Goal: Task Accomplishment & Management: Use online tool/utility

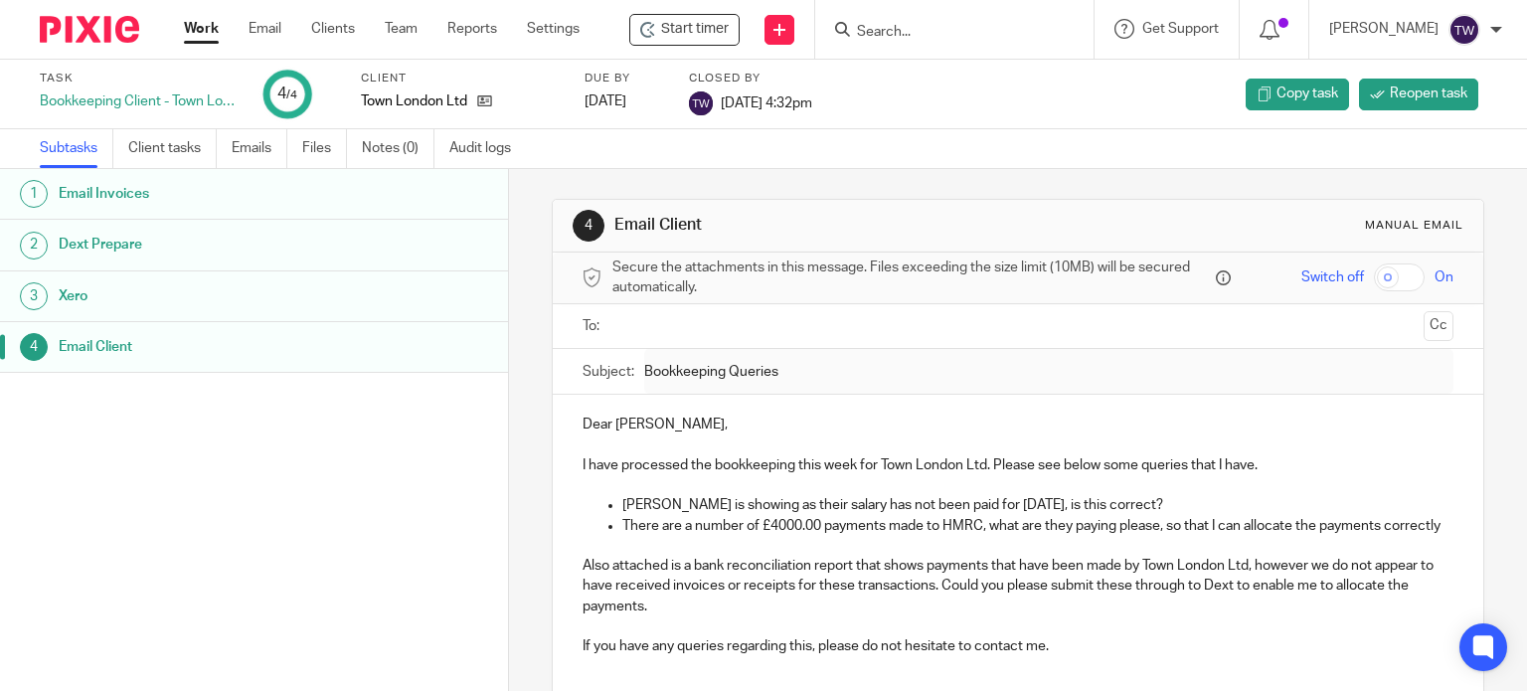
drag, startPoint x: 270, startPoint y: 33, endPoint x: 290, endPoint y: 47, distance: 24.3
click at [271, 35] on link "Email" at bounding box center [265, 29] width 33 height 20
click at [211, 35] on link "Work" at bounding box center [201, 29] width 35 height 20
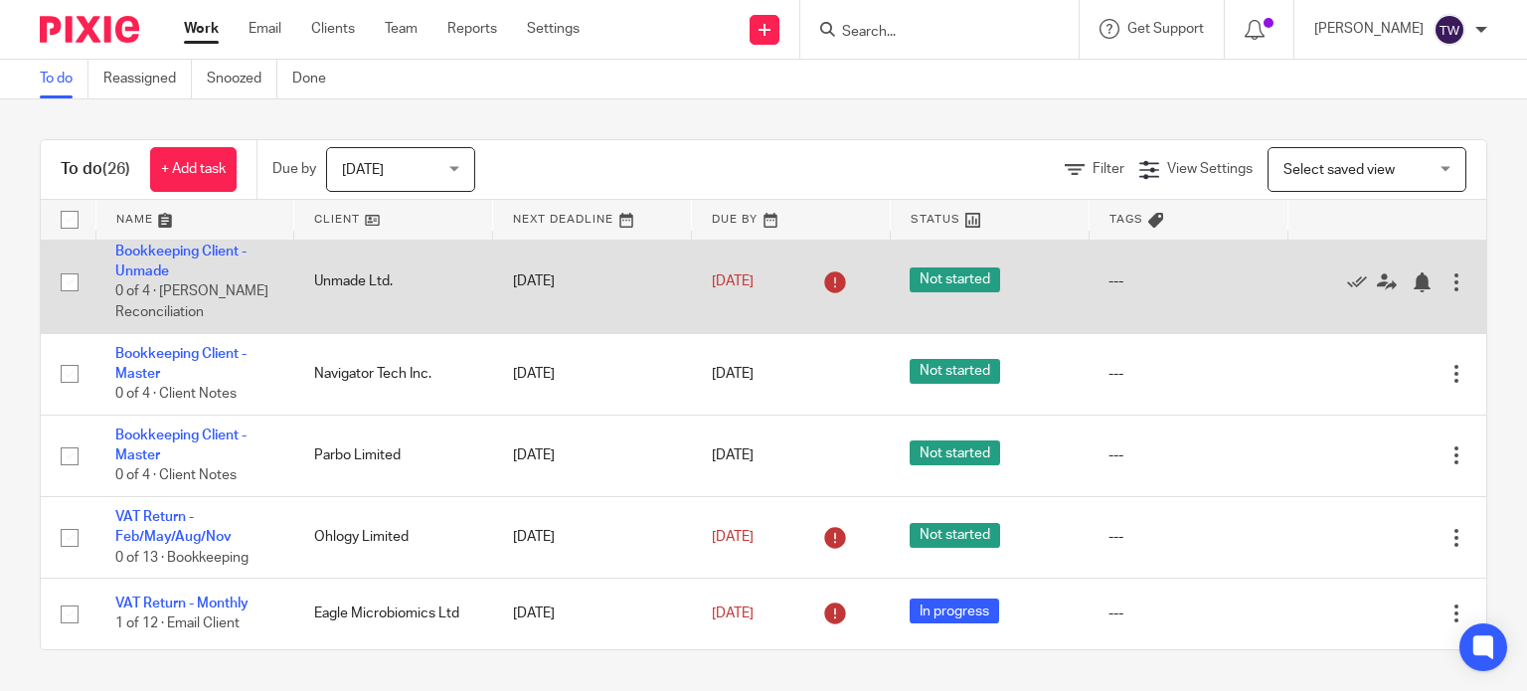
scroll to position [2199, 0]
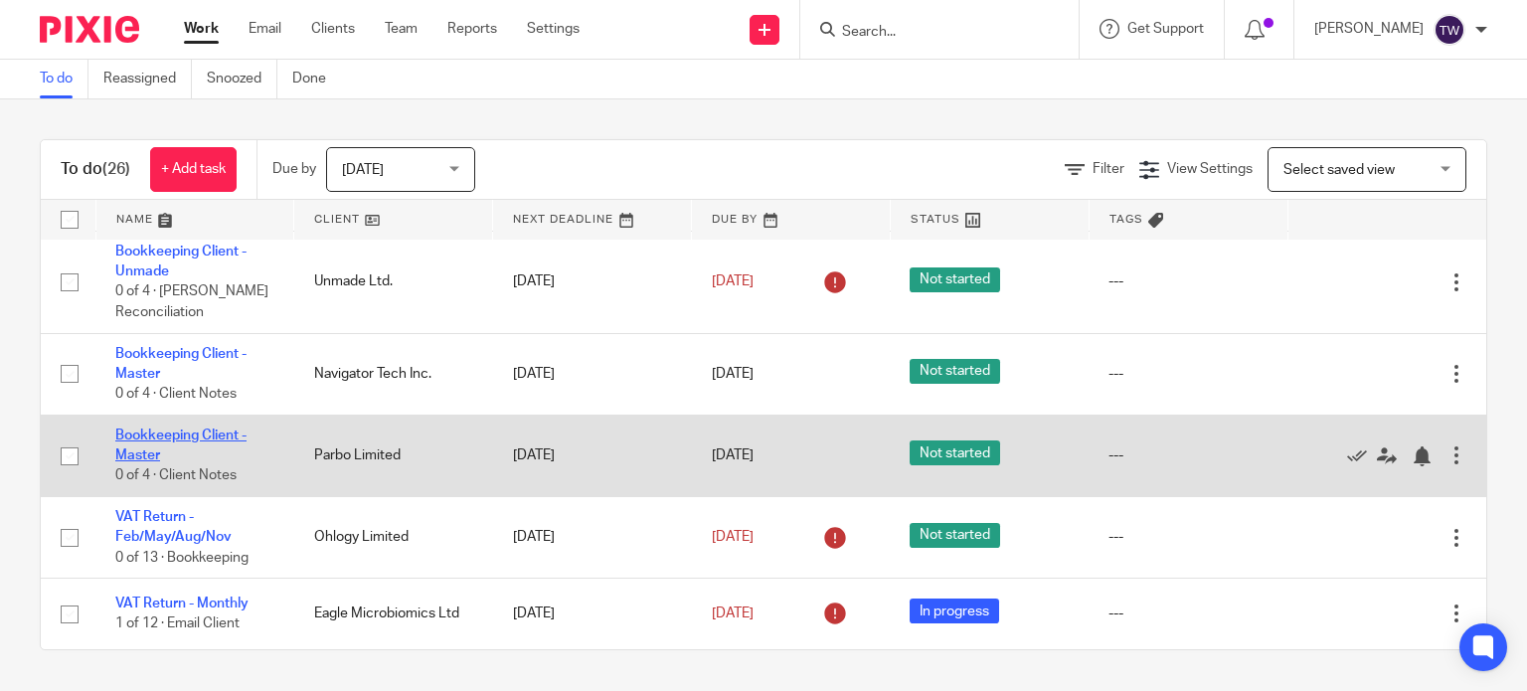
drag, startPoint x: 177, startPoint y: 432, endPoint x: 200, endPoint y: 429, distance: 23.1
click at [179, 431] on link "Bookkeeping Client - Master" at bounding box center [180, 446] width 131 height 34
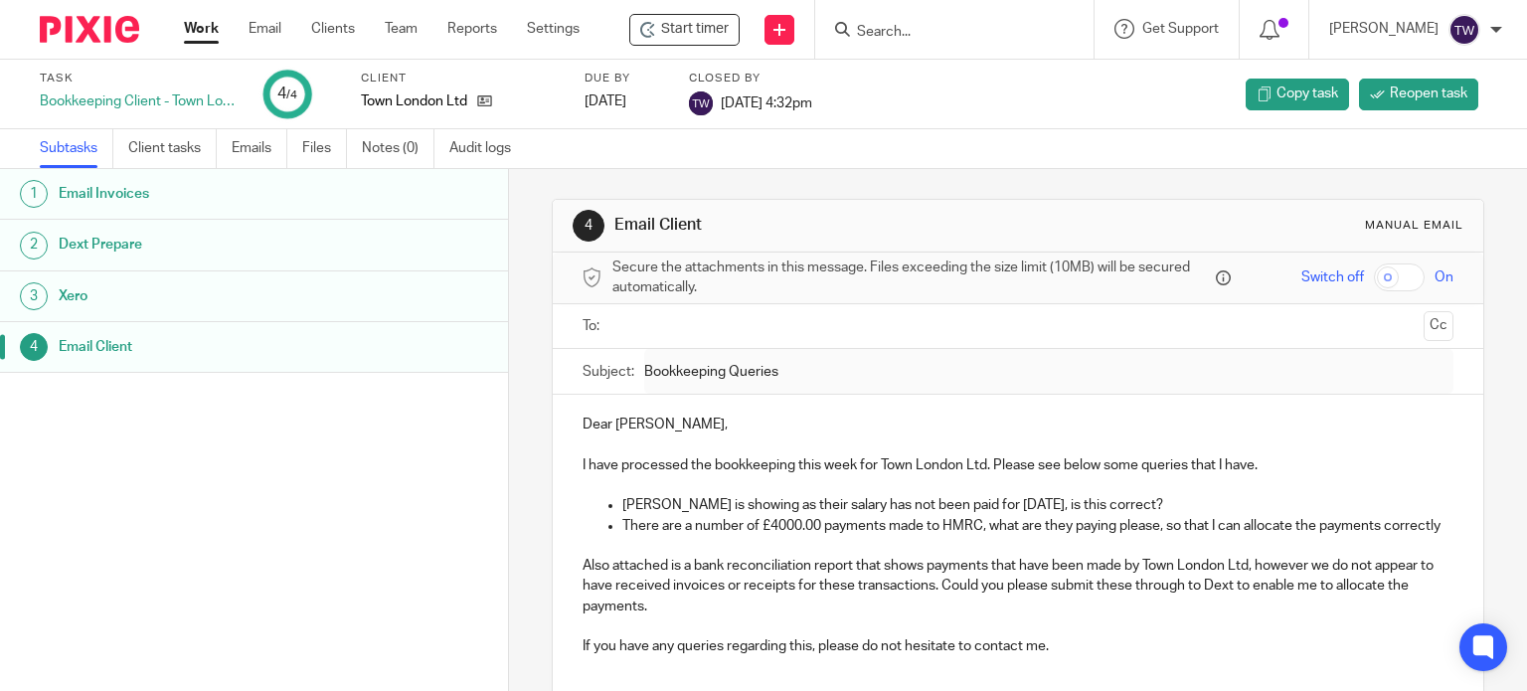
click at [187, 28] on link "Work" at bounding box center [201, 29] width 35 height 20
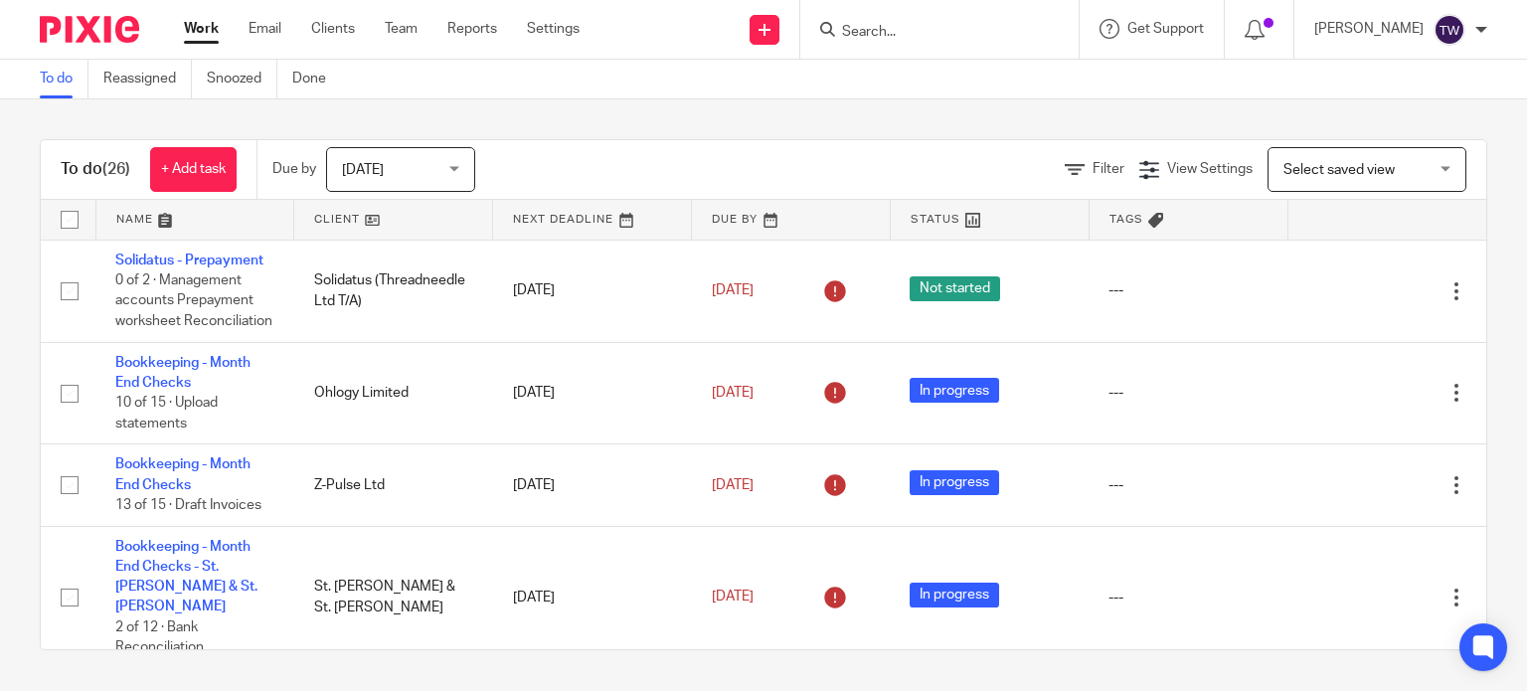
click at [864, 39] on input "Search" at bounding box center [929, 33] width 179 height 18
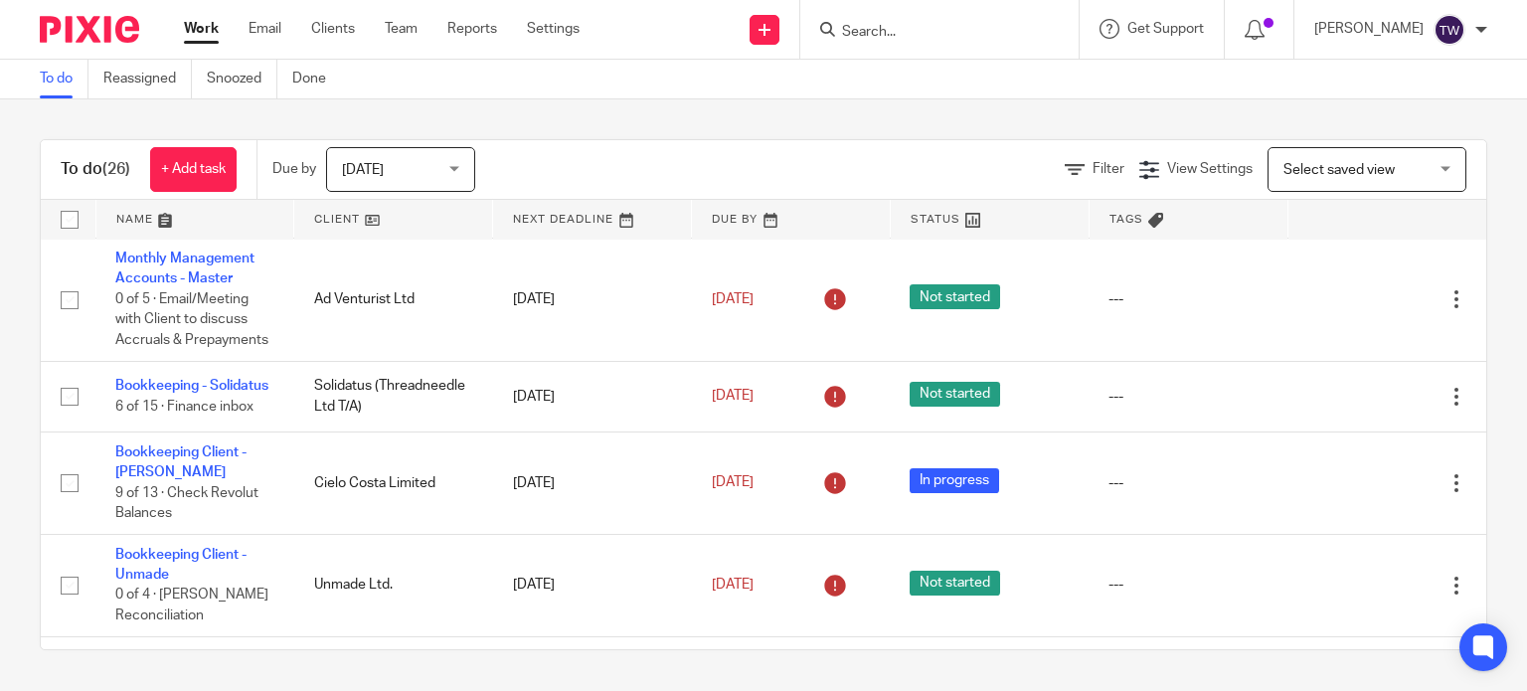
scroll to position [1989, 0]
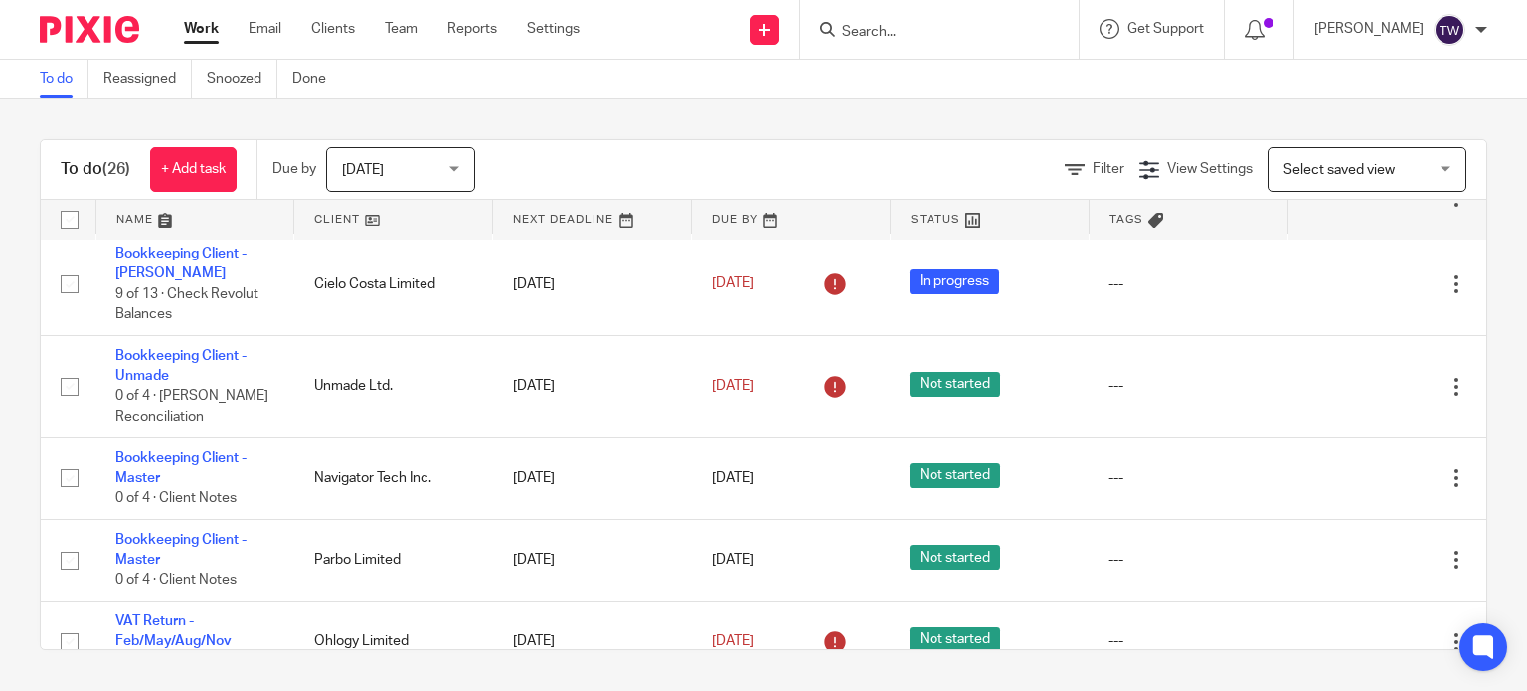
click at [171, 194] on link "Bookkeeping - Solidatus" at bounding box center [191, 187] width 153 height 14
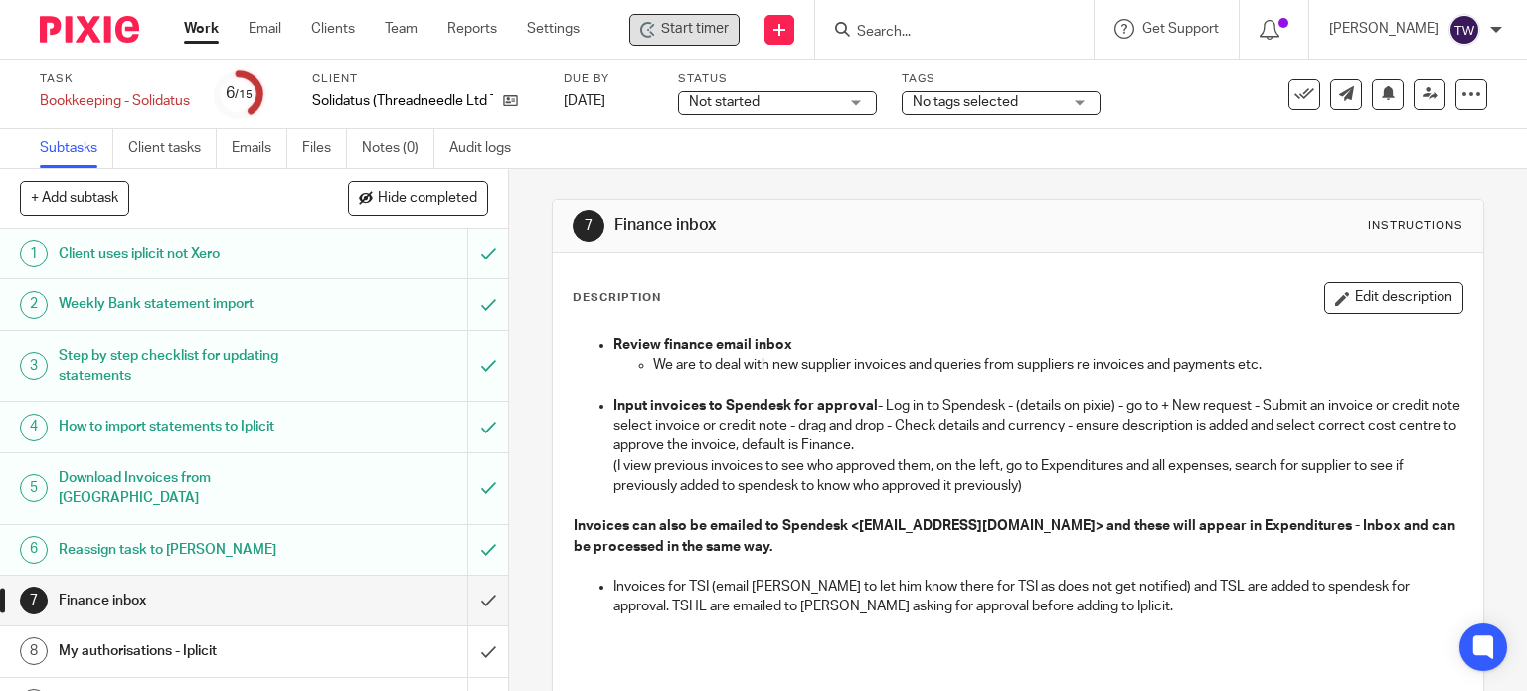
click at [672, 39] on span "Start timer" at bounding box center [695, 29] width 68 height 21
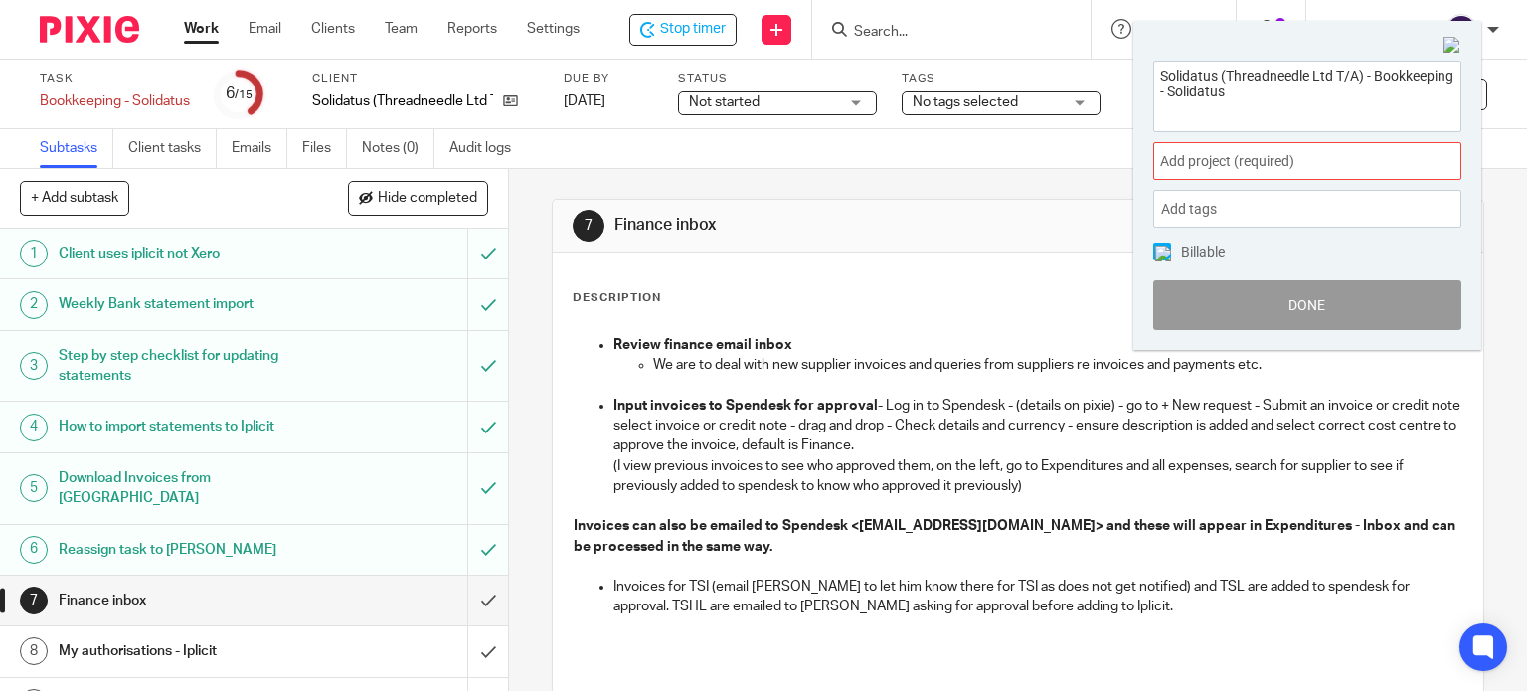
click at [1164, 152] on span "Add project (required) :" at bounding box center [1285, 161] width 251 height 21
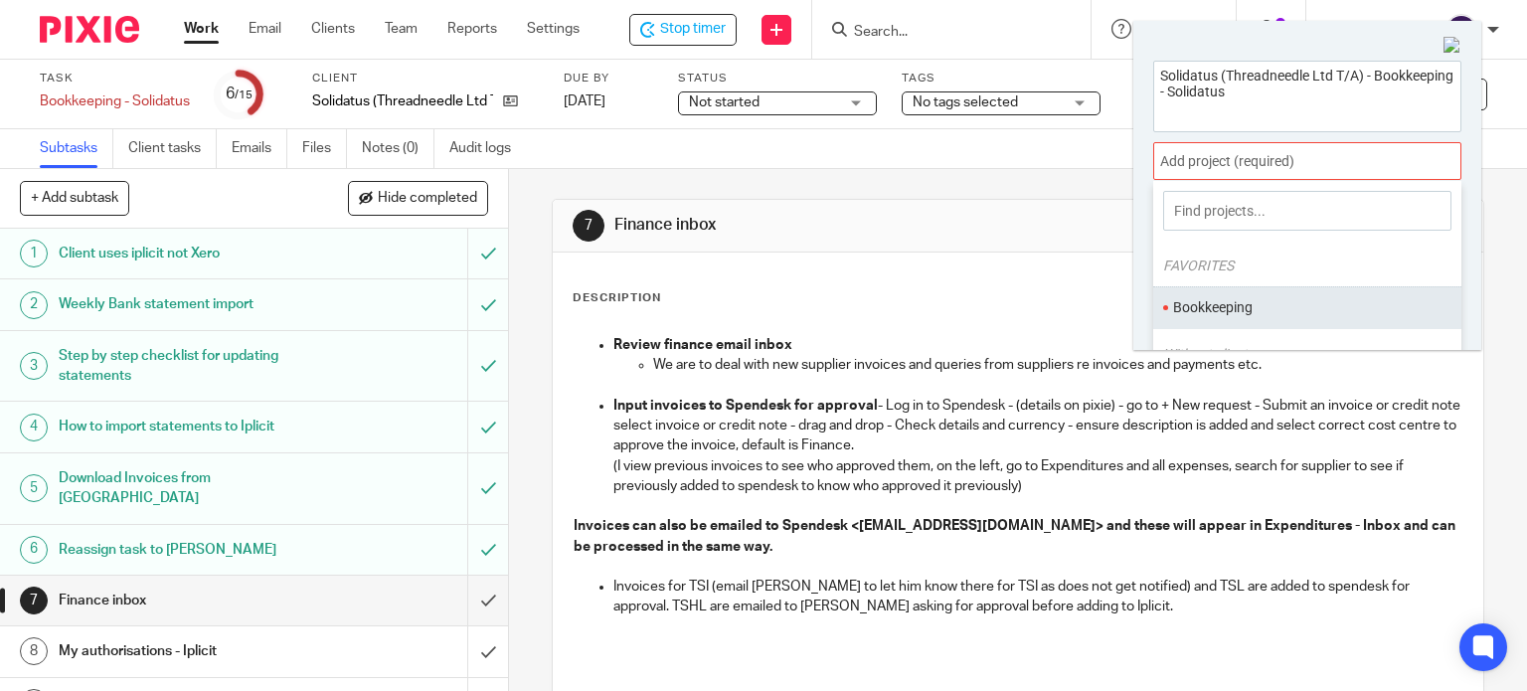
click at [1212, 304] on li "Bookkeeping" at bounding box center [1303, 307] width 260 height 21
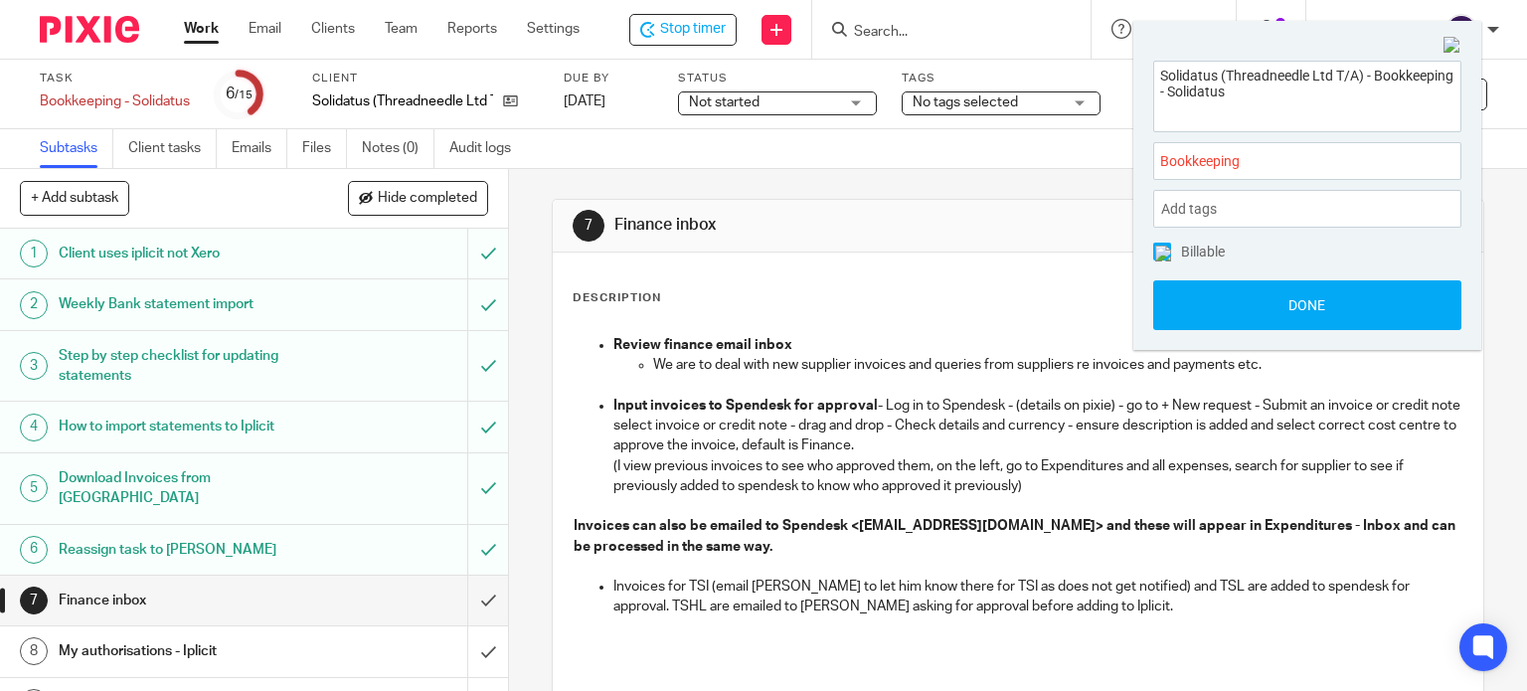
drag, startPoint x: 1242, startPoint y: 299, endPoint x: 1173, endPoint y: 266, distance: 76.0
click at [1241, 299] on button "Done" at bounding box center [1307, 305] width 308 height 50
